Goal: Task Accomplishment & Management: Manage account settings

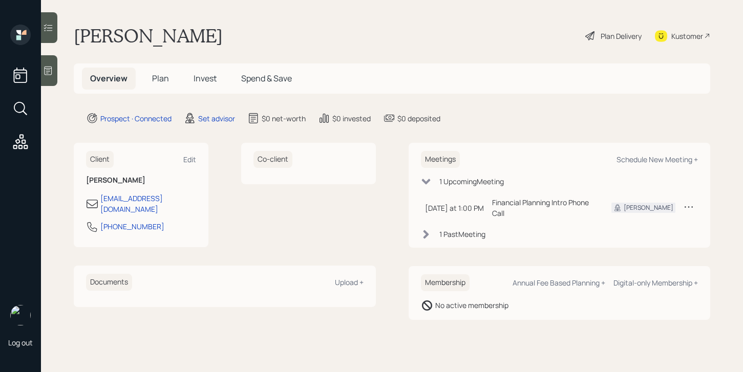
click at [52, 83] on div at bounding box center [49, 70] width 16 height 31
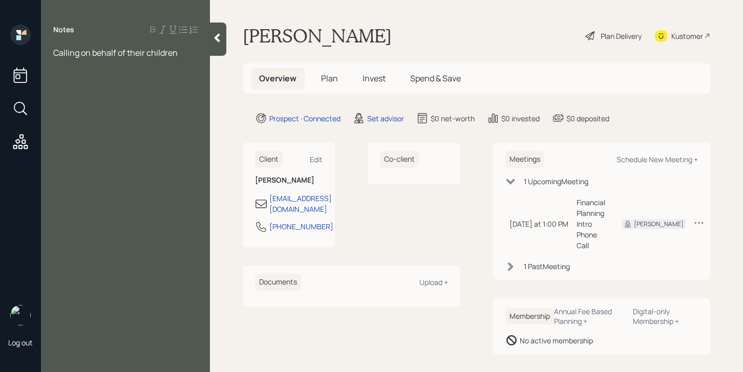
click at [551, 28] on div "[PERSON_NAME] Plan Delivery Kustomer" at bounding box center [476, 36] width 467 height 23
click at [99, 69] on div "Notes Calling on behalf of their children" at bounding box center [125, 192] width 169 height 335
click at [190, 50] on div "Calling on behalf of their children" at bounding box center [125, 52] width 144 height 11
click at [221, 34] on icon at bounding box center [217, 38] width 10 height 10
